Goal: Task Accomplishment & Management: Manage account settings

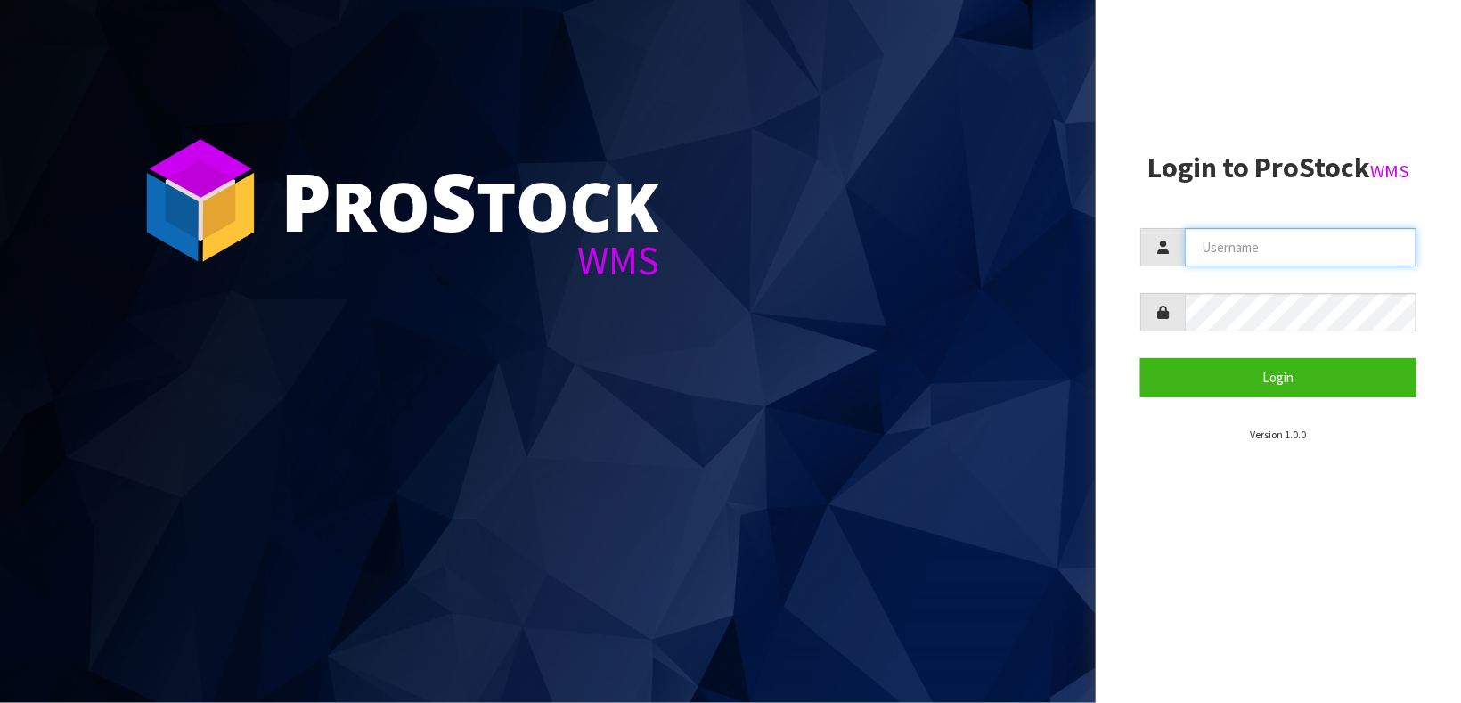
click at [1252, 247] on input "text" at bounding box center [1301, 247] width 232 height 38
click at [958, 208] on section "P ro S tock WMS" at bounding box center [548, 351] width 1096 height 703
click at [1248, 247] on input "text" at bounding box center [1301, 247] width 232 height 38
type input "meena"
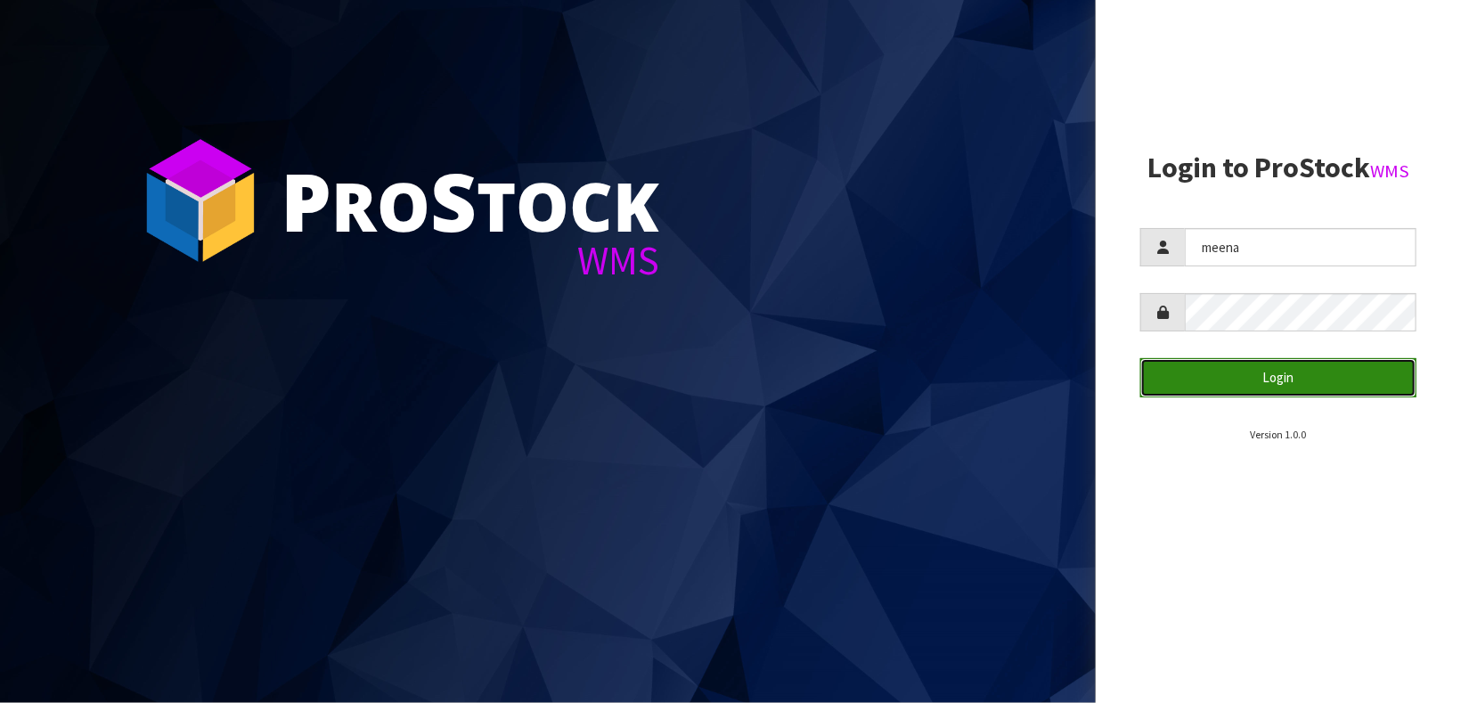
click at [1270, 382] on button "Login" at bounding box center [1278, 377] width 276 height 38
